Goal: Information Seeking & Learning: Find specific fact

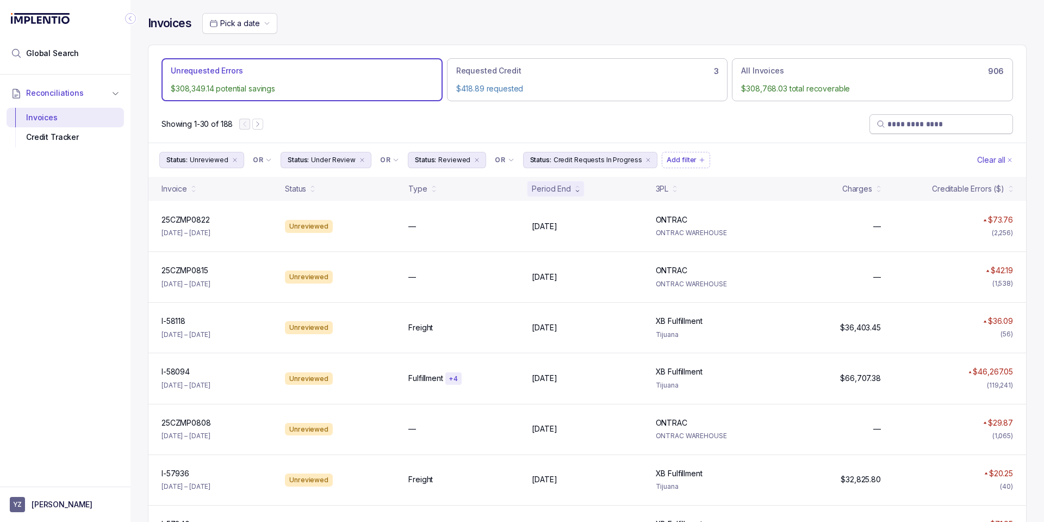
click at [901, 129] on input "search" at bounding box center [946, 124] width 119 height 11
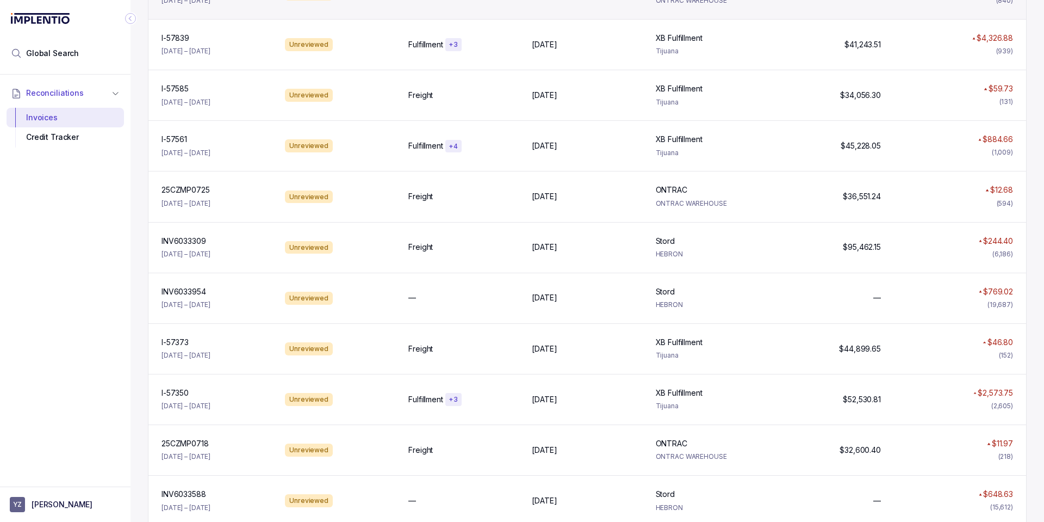
scroll to position [587, 0]
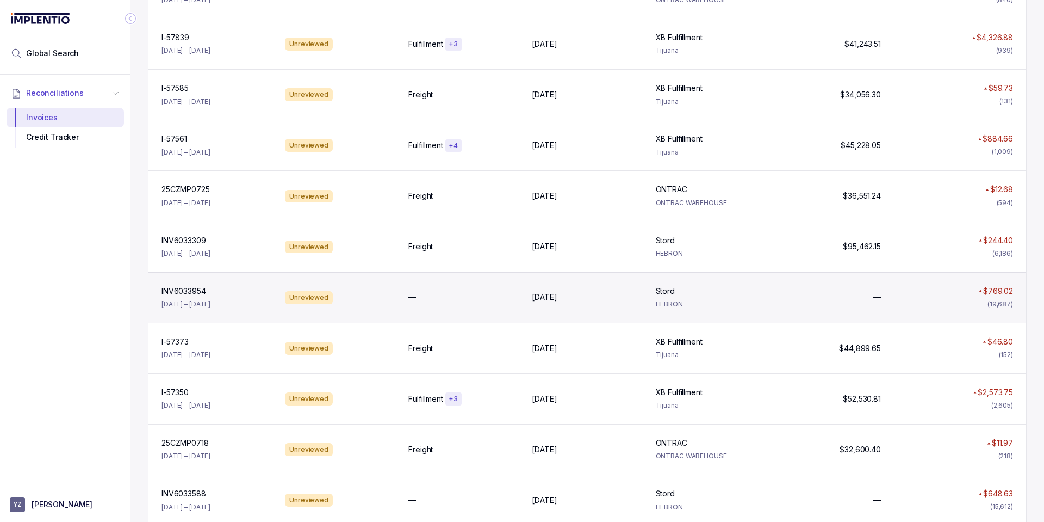
click at [632, 304] on div "INV6033954 INV6033954 [DATE] – [DATE] Unreviewed — [DATE] [DATE][GEOGRAPHIC_DAT…" at bounding box center [587, 297] width 878 height 51
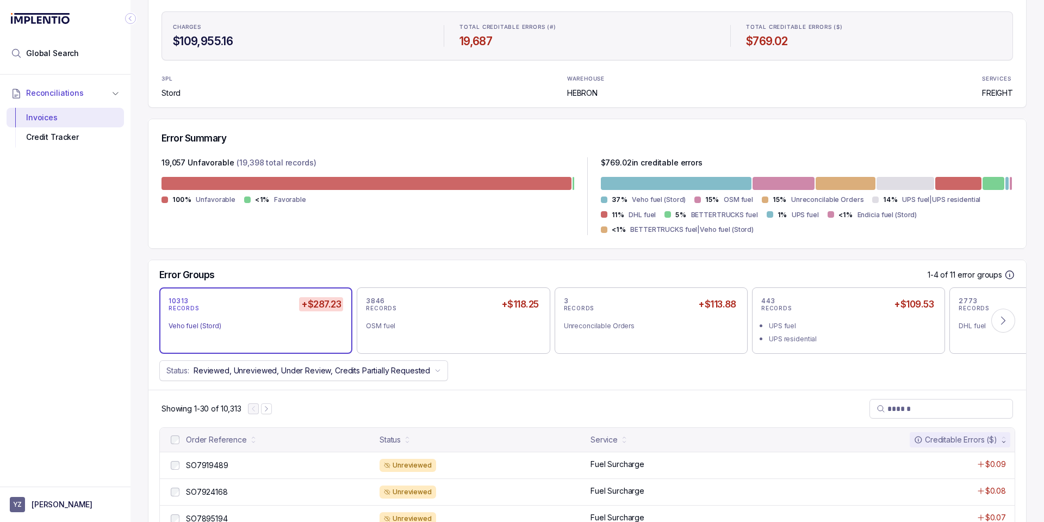
scroll to position [196, 0]
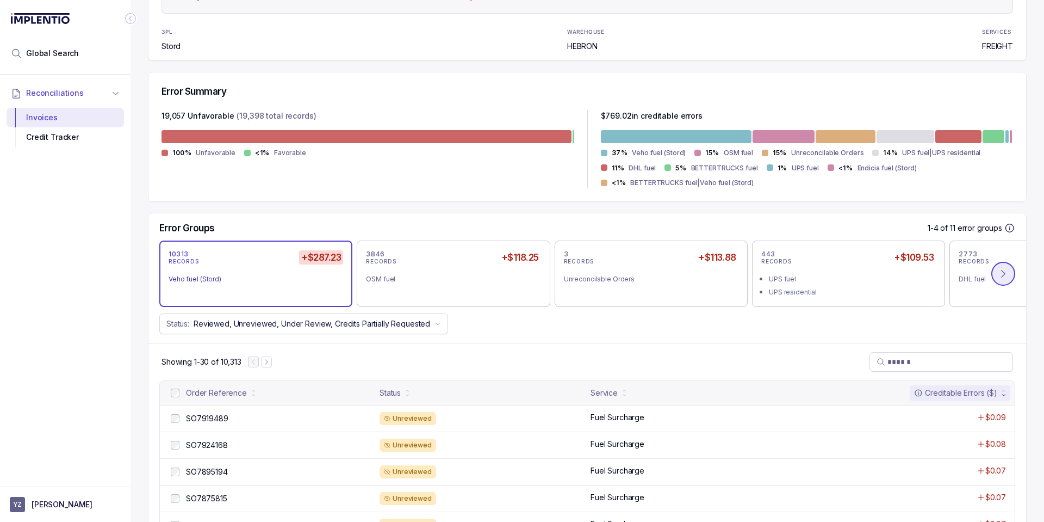
click at [998, 279] on icon at bounding box center [1003, 273] width 11 height 11
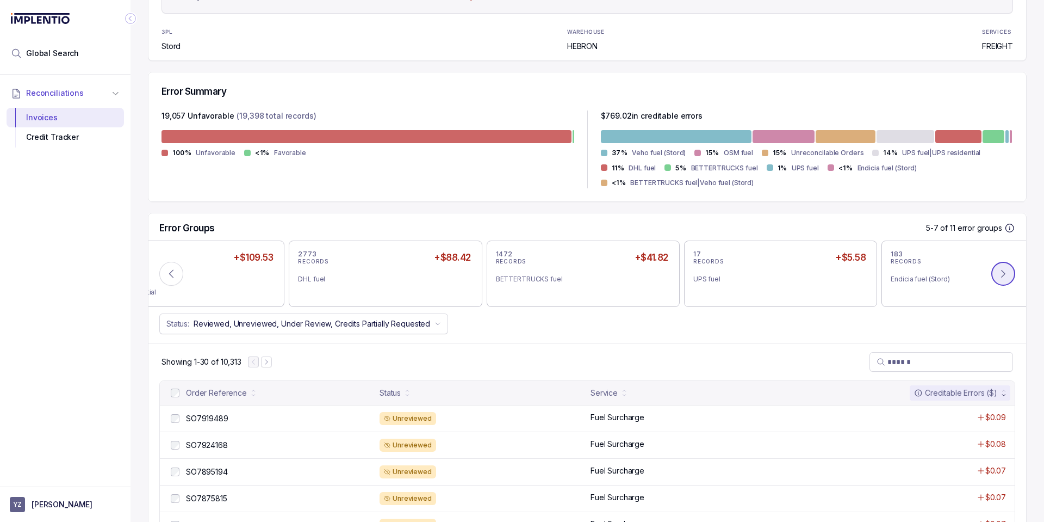
click at [997, 279] on button at bounding box center [1003, 274] width 24 height 24
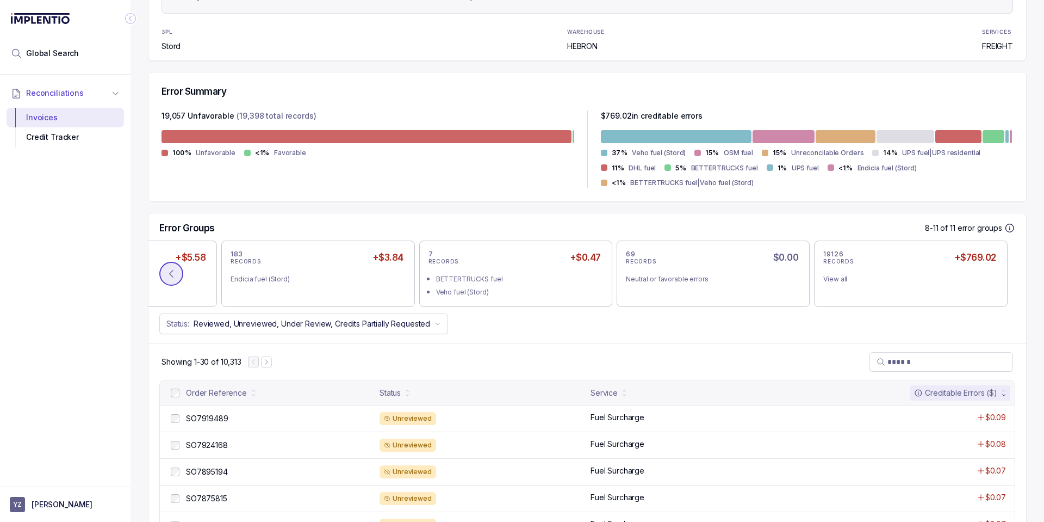
click at [175, 280] on button at bounding box center [171, 274] width 24 height 24
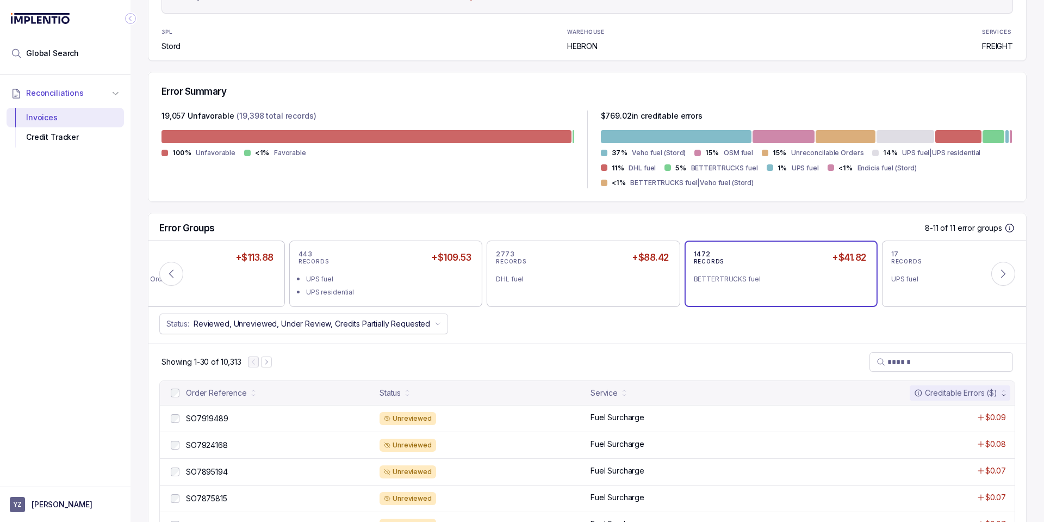
click at [746, 274] on div "BETTERTRUCKS fuel" at bounding box center [777, 279] width 166 height 11
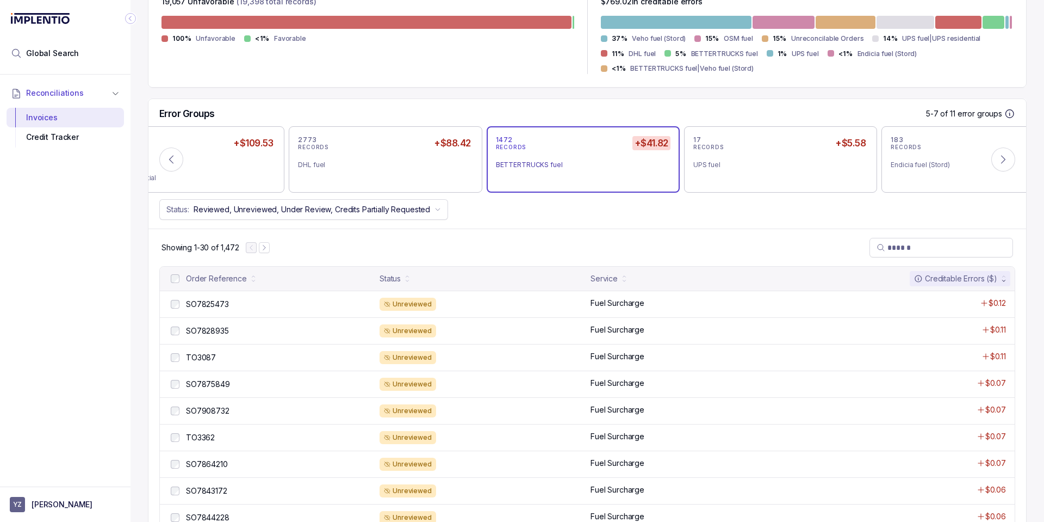
scroll to position [326, 0]
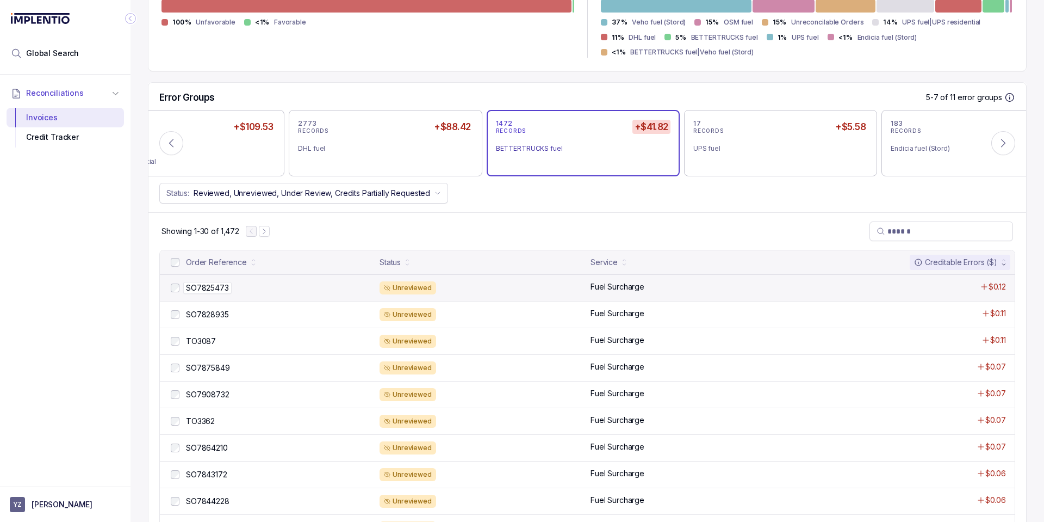
click at [249, 287] on div "SO7825473 SO7825473" at bounding box center [279, 287] width 187 height 11
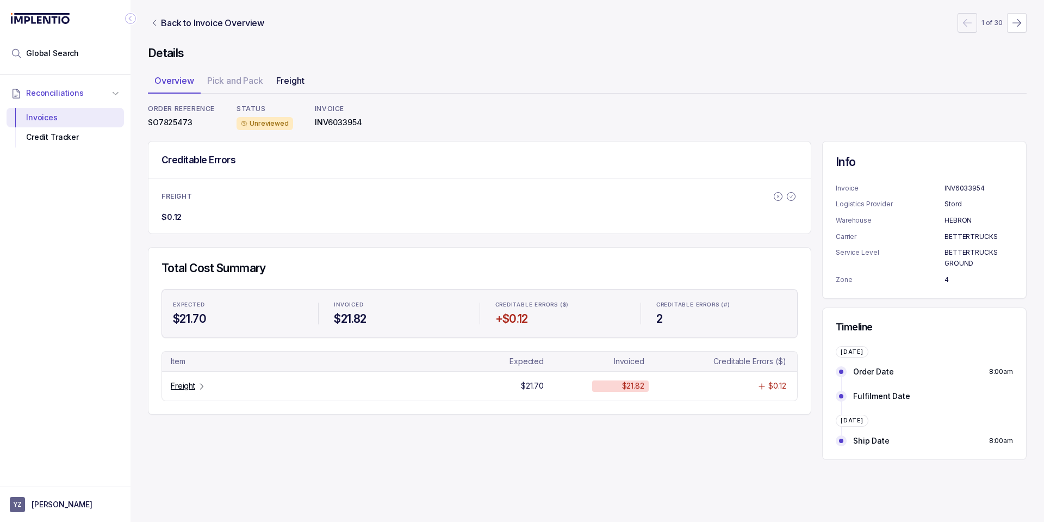
click at [293, 82] on p "Freight" at bounding box center [290, 80] width 28 height 13
click at [170, 27] on p "Back to Invoice Overview" at bounding box center [212, 22] width 103 height 13
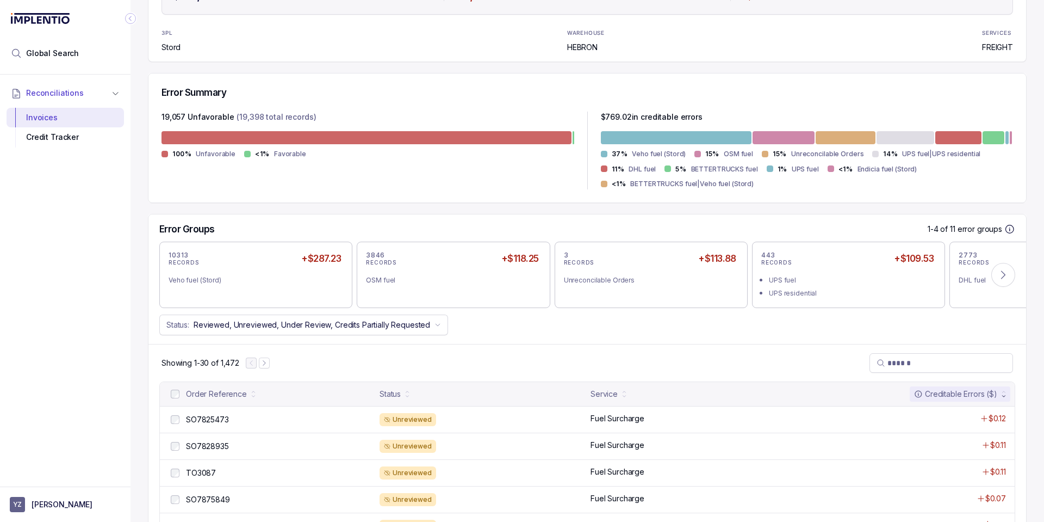
scroll to position [196, 0]
click at [998, 275] on icon at bounding box center [1003, 273] width 11 height 11
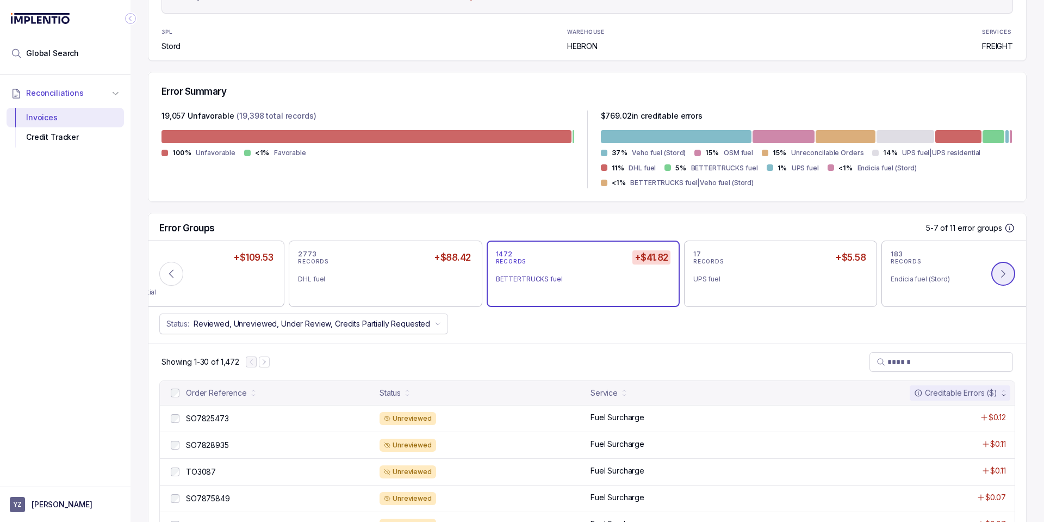
click at [998, 275] on icon at bounding box center [1003, 273] width 11 height 11
click at [567, 263] on div "7 RECORDS +$0.47" at bounding box center [583, 257] width 175 height 15
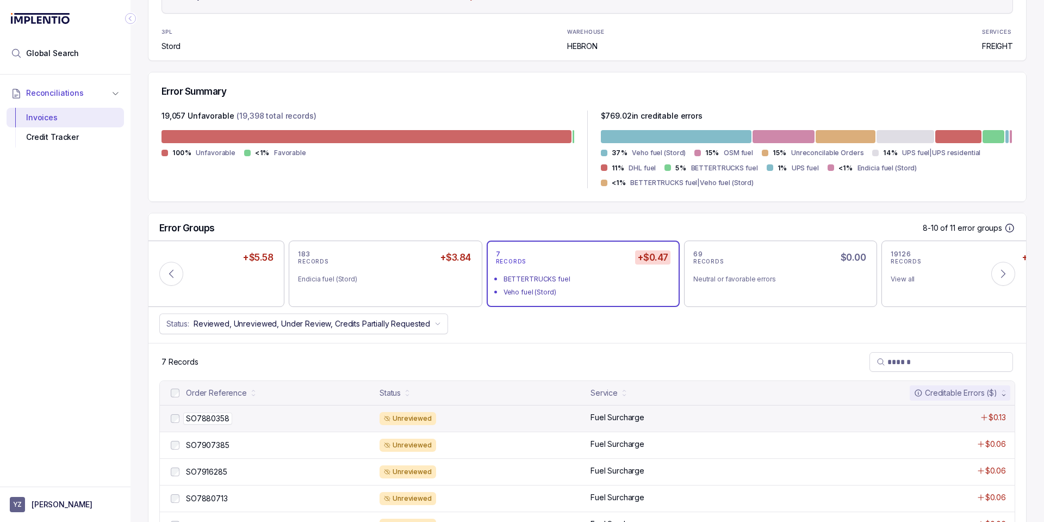
click at [267, 421] on div "SO7880358 SO7880358" at bounding box center [279, 418] width 187 height 11
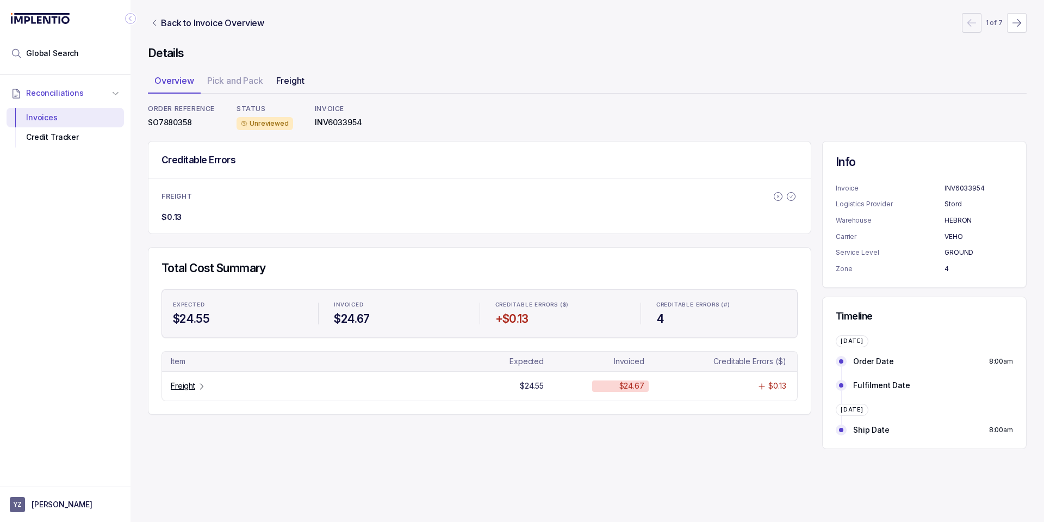
click at [296, 85] on p "Freight" at bounding box center [290, 80] width 28 height 13
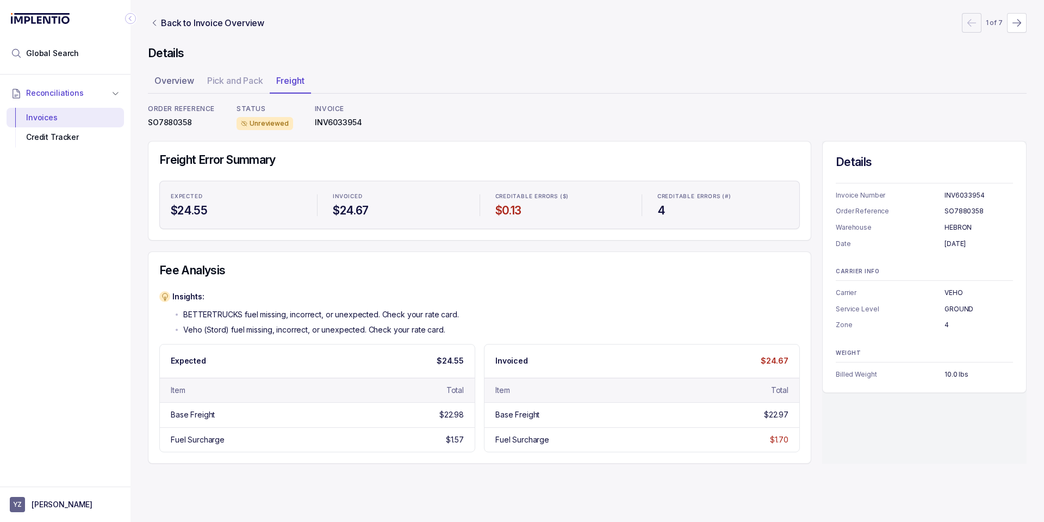
click at [187, 123] on p "SO7880358" at bounding box center [181, 122] width 67 height 11
copy p "SO7880358"
